Goal: Information Seeking & Learning: Learn about a topic

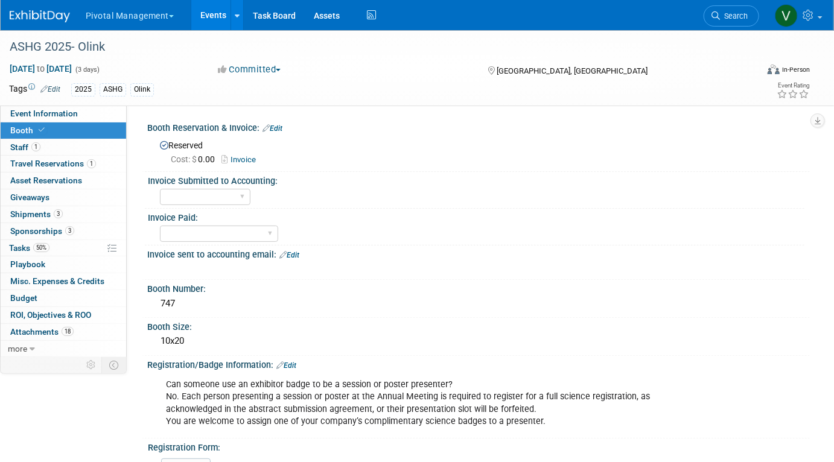
click at [220, 14] on link "Events" at bounding box center [213, 15] width 44 height 30
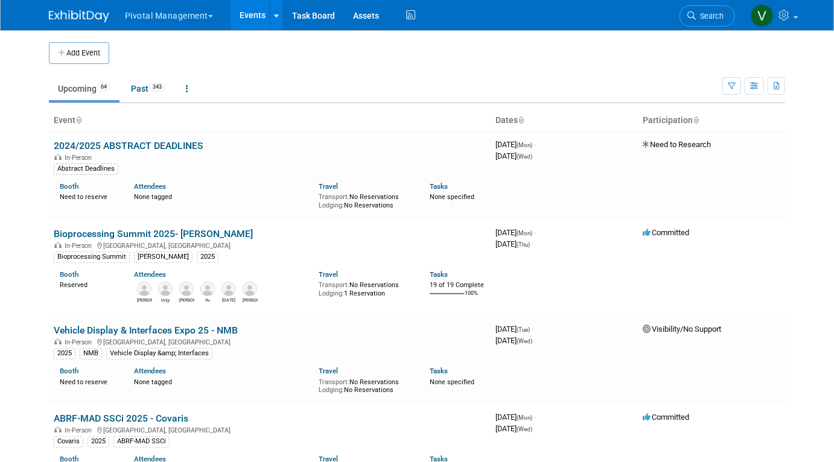
scroll to position [2711, 0]
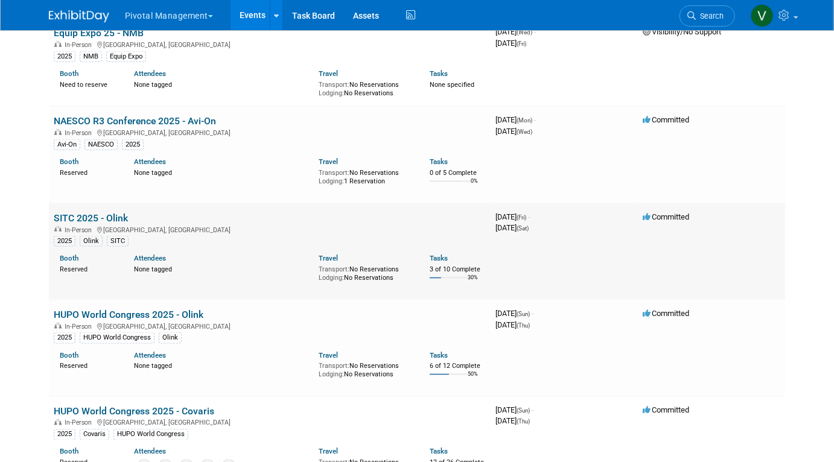
click at [112, 224] on link "SITC 2025 - Olink" at bounding box center [91, 217] width 74 height 11
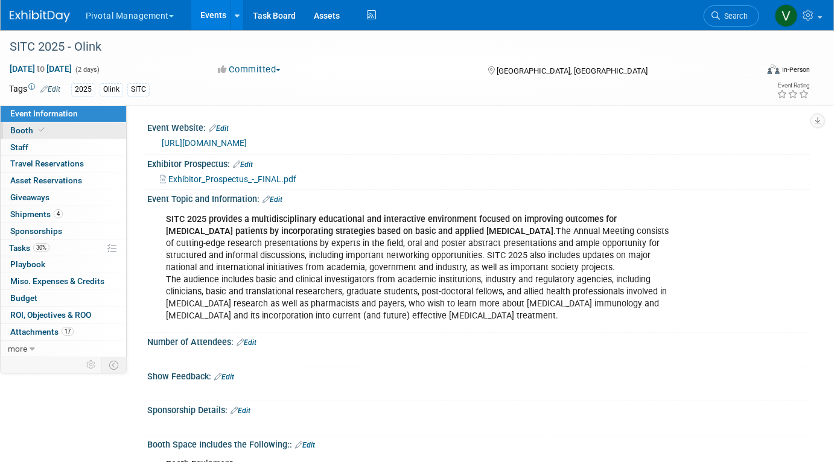
click at [104, 130] on link "Booth" at bounding box center [64, 131] width 126 height 16
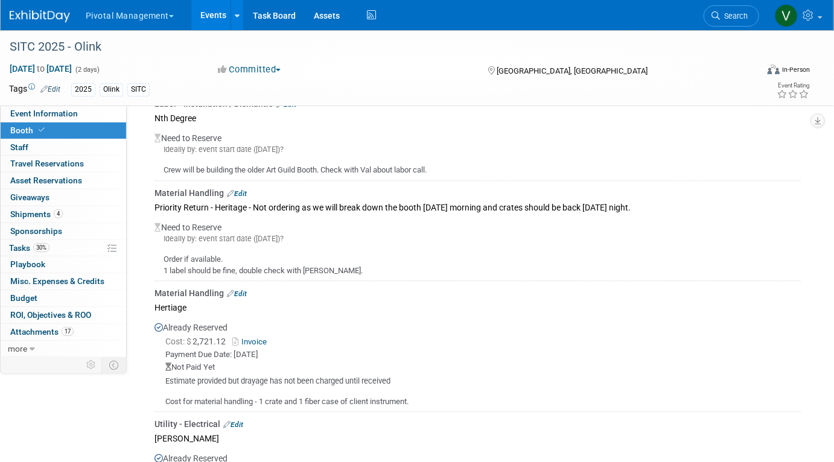
scroll to position [1284, 0]
drag, startPoint x: 193, startPoint y: 333, endPoint x: 232, endPoint y: 336, distance: 39.3
click at [231, 336] on span "Cost: $ 2,721.12" at bounding box center [197, 341] width 65 height 10
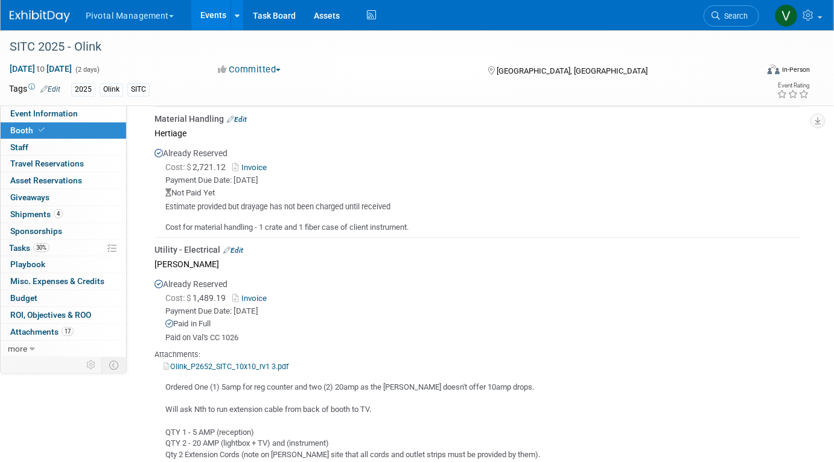
scroll to position [1477, 0]
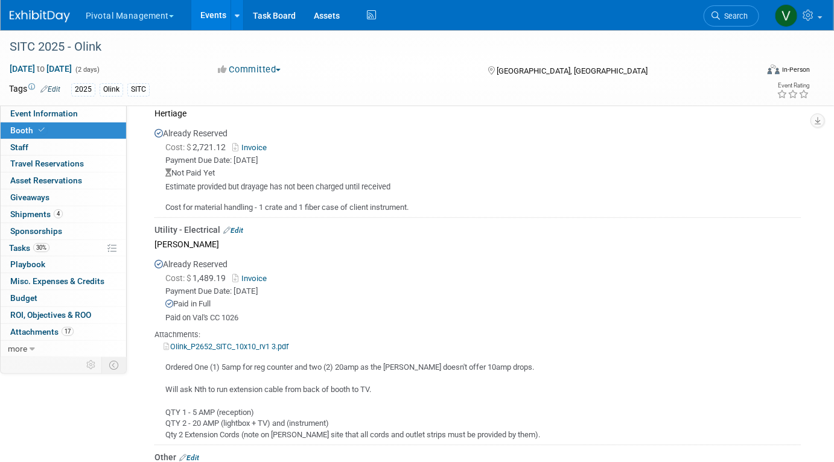
click at [205, 21] on link "Events" at bounding box center [213, 15] width 44 height 30
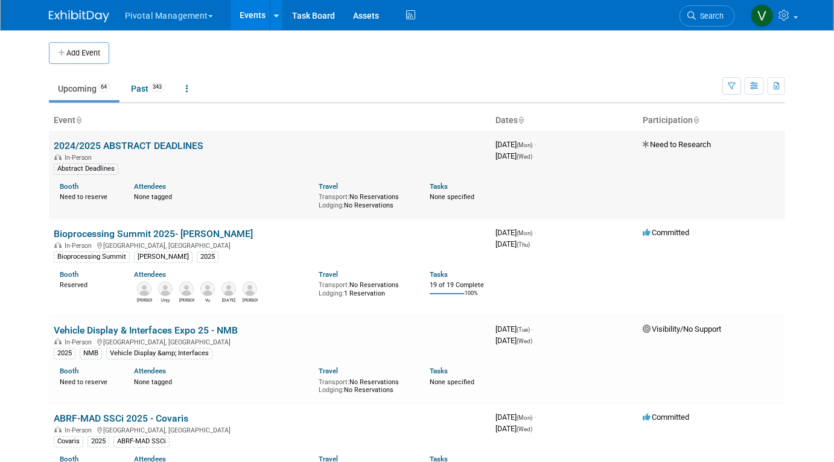
scroll to position [5, 0]
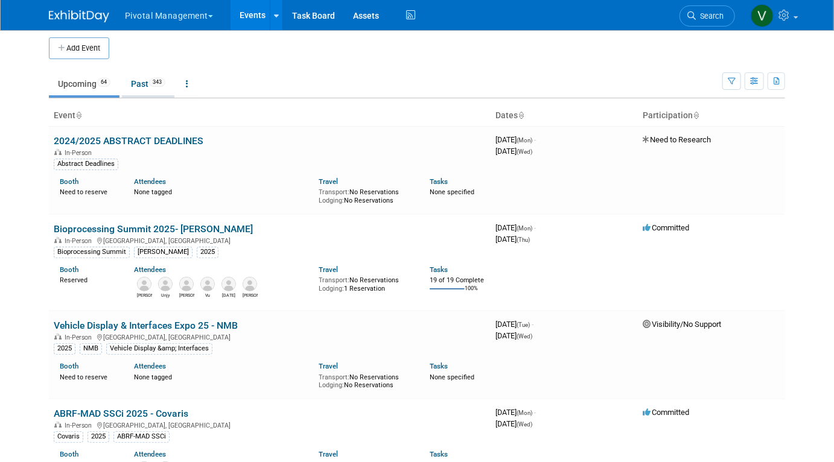
click at [147, 80] on link "Past 343" at bounding box center [148, 83] width 53 height 23
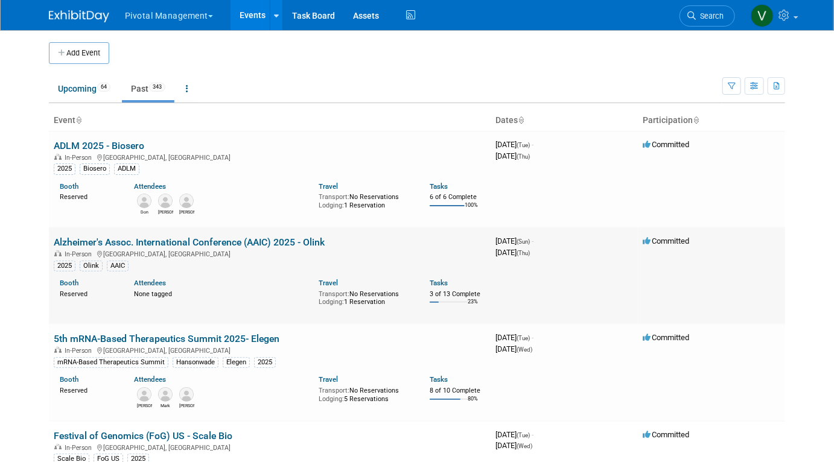
click at [129, 244] on link "Alzheimer's Assoc. International Conference (AAIC) 2025 - Olink" at bounding box center [189, 242] width 271 height 11
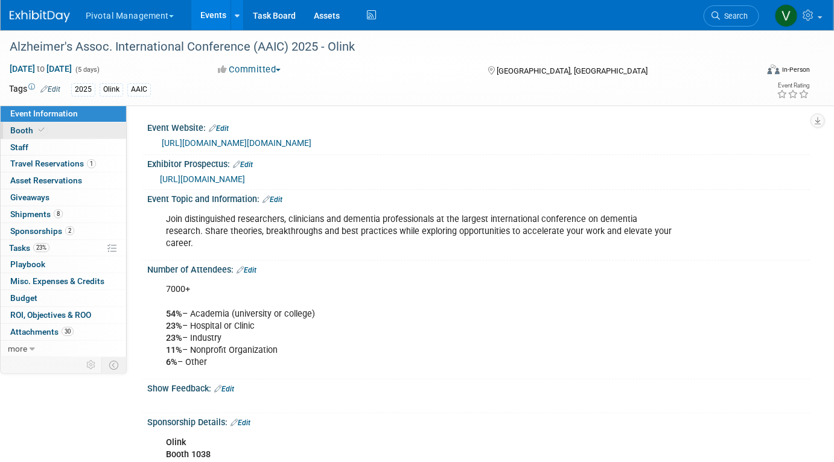
click at [90, 130] on link "Booth" at bounding box center [64, 131] width 126 height 16
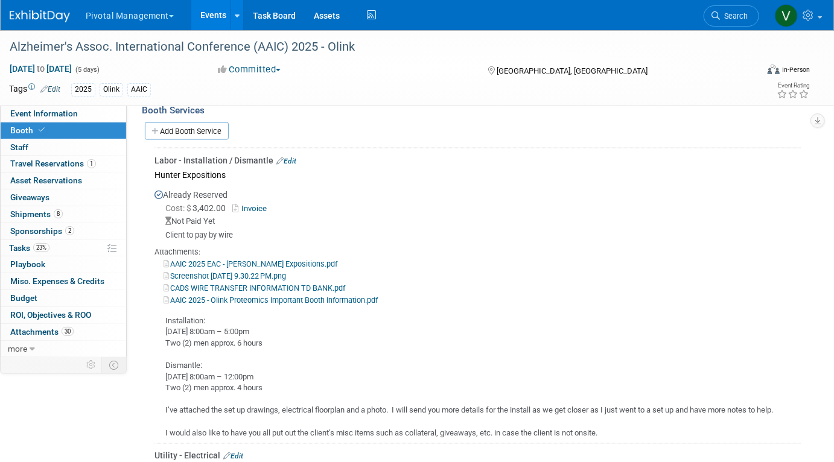
scroll to position [838, 0]
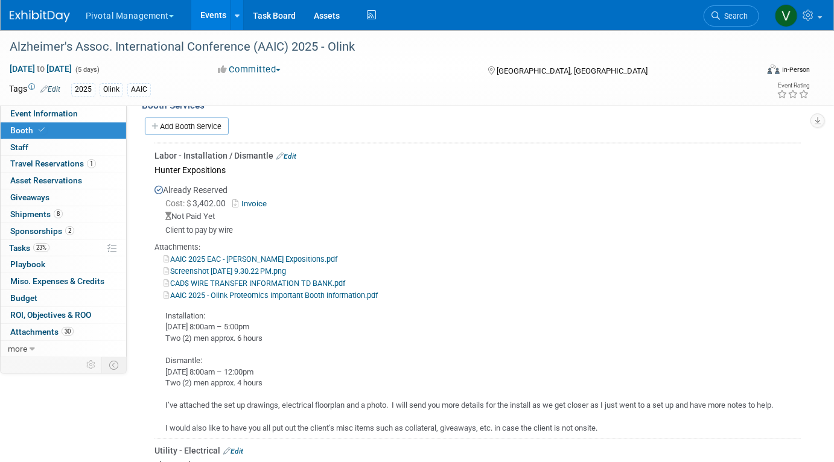
click at [206, 14] on link "Events" at bounding box center [213, 15] width 44 height 30
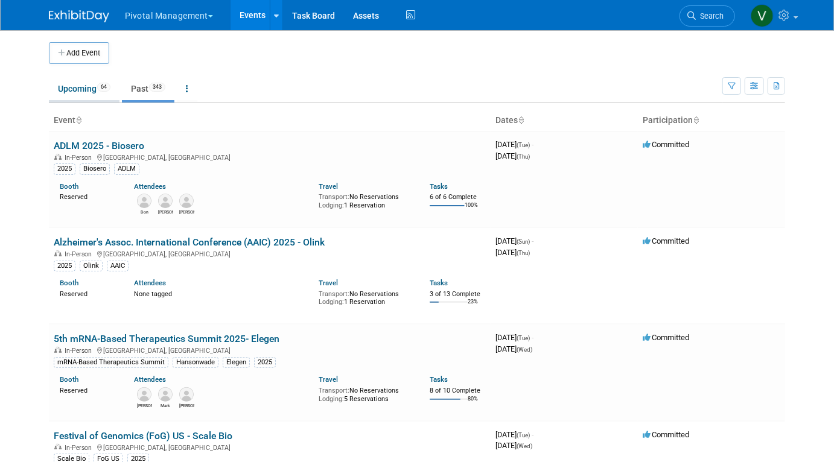
click at [84, 85] on link "Upcoming 64" at bounding box center [84, 88] width 71 height 23
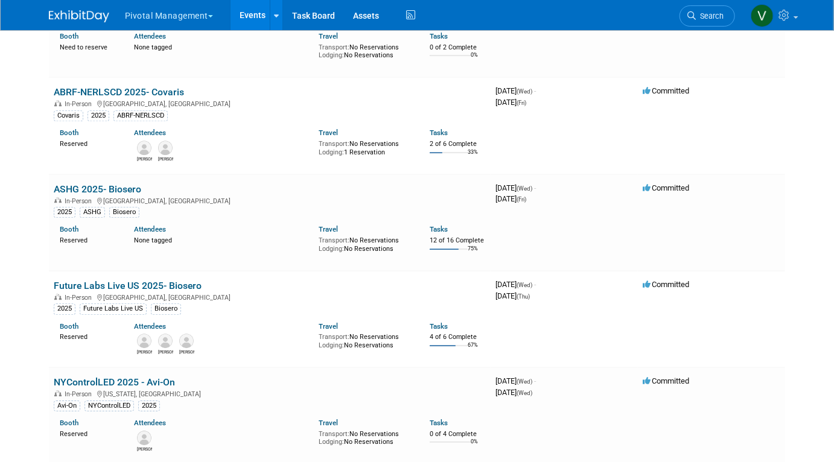
scroll to position [2808, 0]
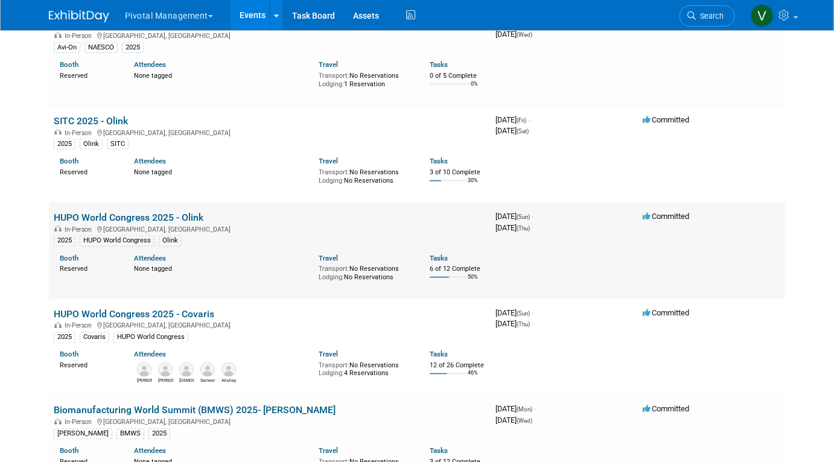
click at [190, 223] on link "HUPO World Congress 2025 - Olink" at bounding box center [129, 217] width 150 height 11
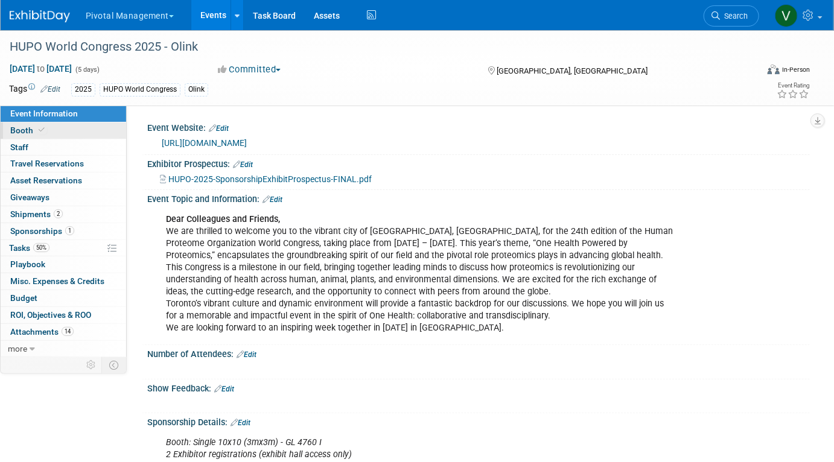
click at [115, 130] on link "Booth" at bounding box center [64, 131] width 126 height 16
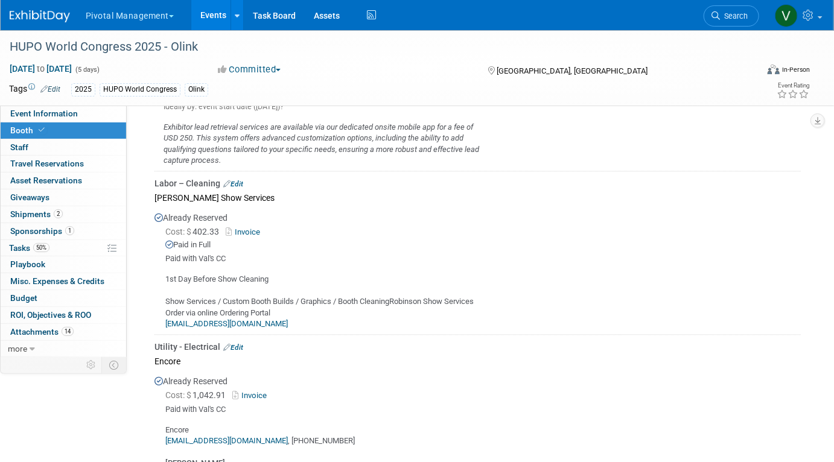
scroll to position [1050, 0]
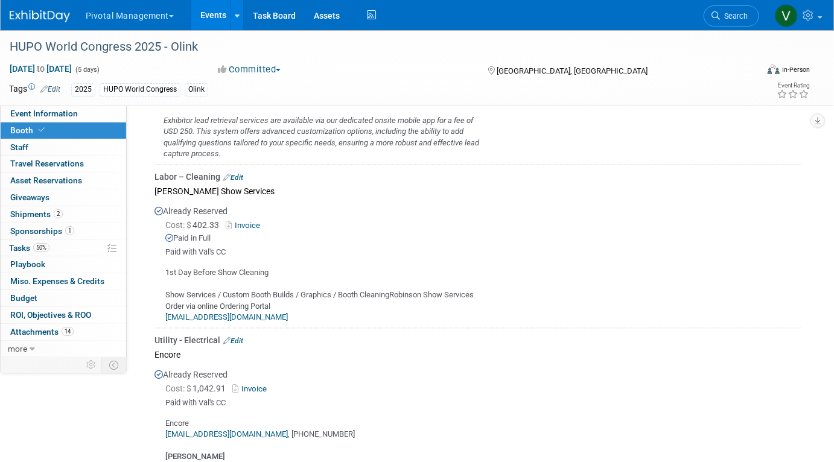
click at [250, 221] on link "Invoice" at bounding box center [245, 225] width 39 height 9
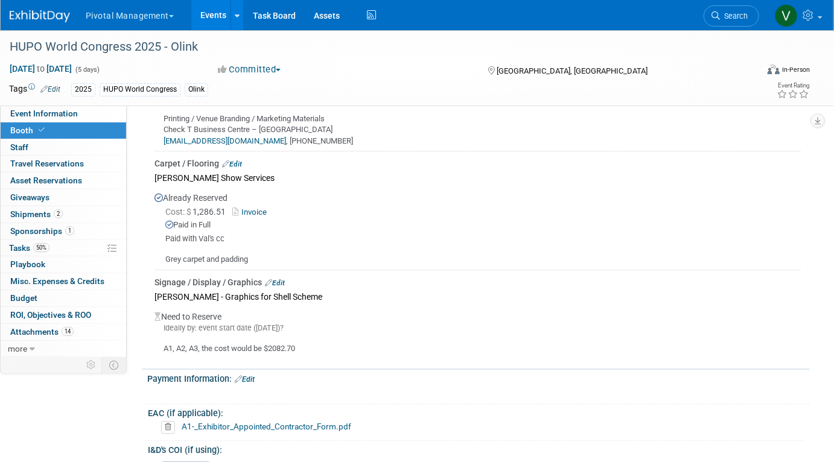
scroll to position [1635, 0]
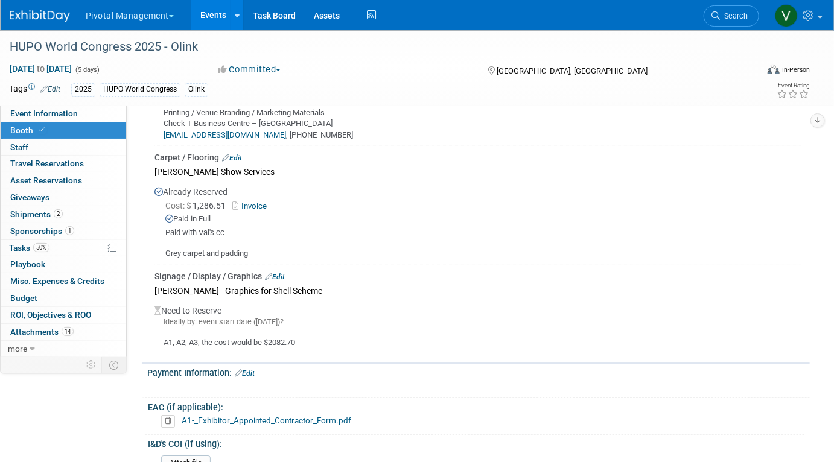
click at [260, 202] on link "Invoice" at bounding box center [251, 206] width 39 height 9
